Goal: Task Accomplishment & Management: Complete application form

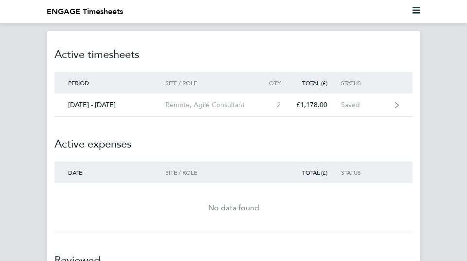
scroll to position [190, 0]
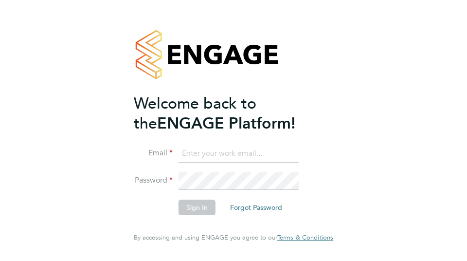
click at [214, 158] on input at bounding box center [238, 154] width 120 height 18
type input "si.burdett@yahoo.co.uk"
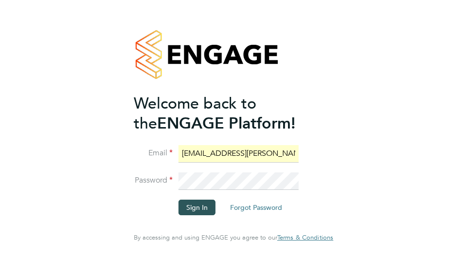
click at [200, 209] on button "Sign In" at bounding box center [196, 207] width 37 height 16
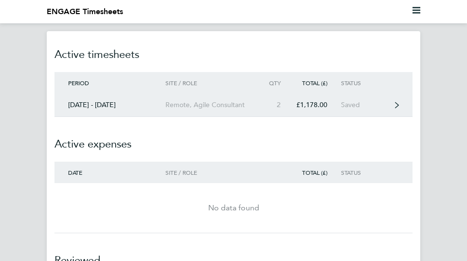
click at [361, 106] on div "Saved" at bounding box center [366, 105] width 50 height 8
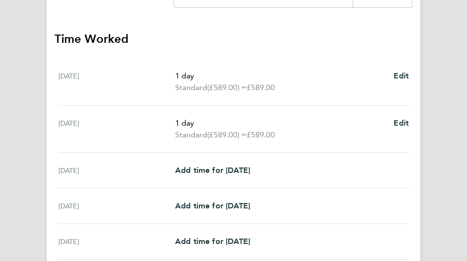
scroll to position [227, 0]
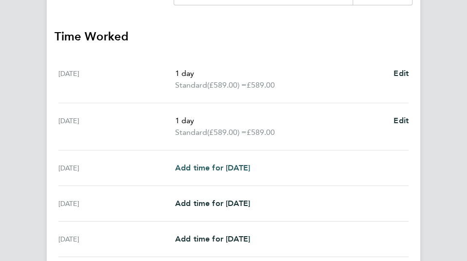
click at [222, 164] on span "Add time for [DATE]" at bounding box center [212, 167] width 75 height 9
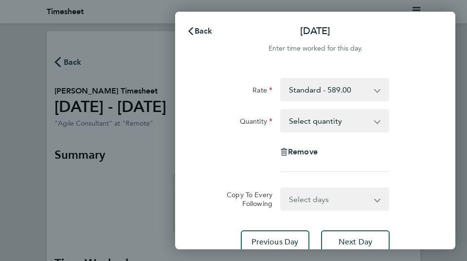
click at [331, 119] on select "Select quantity 0.5 1" at bounding box center [328, 120] width 95 height 21
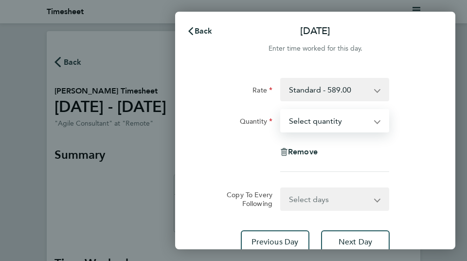
select select "1"
click at [281, 110] on select "Select quantity 0.5 1" at bounding box center [328, 120] width 95 height 21
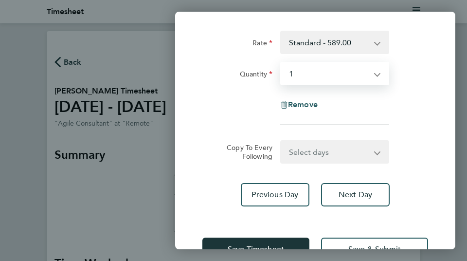
scroll to position [51, 0]
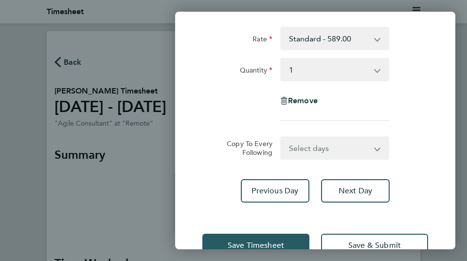
click at [261, 237] on button "Save Timesheet" at bounding box center [255, 244] width 107 height 23
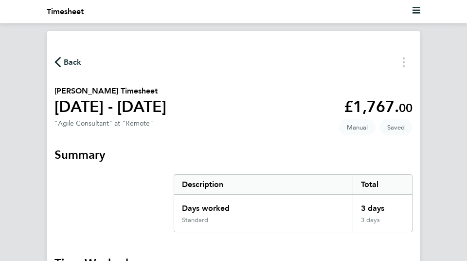
click at [72, 66] on span "Back" at bounding box center [73, 62] width 18 height 12
